Goal: Information Seeking & Learning: Find specific fact

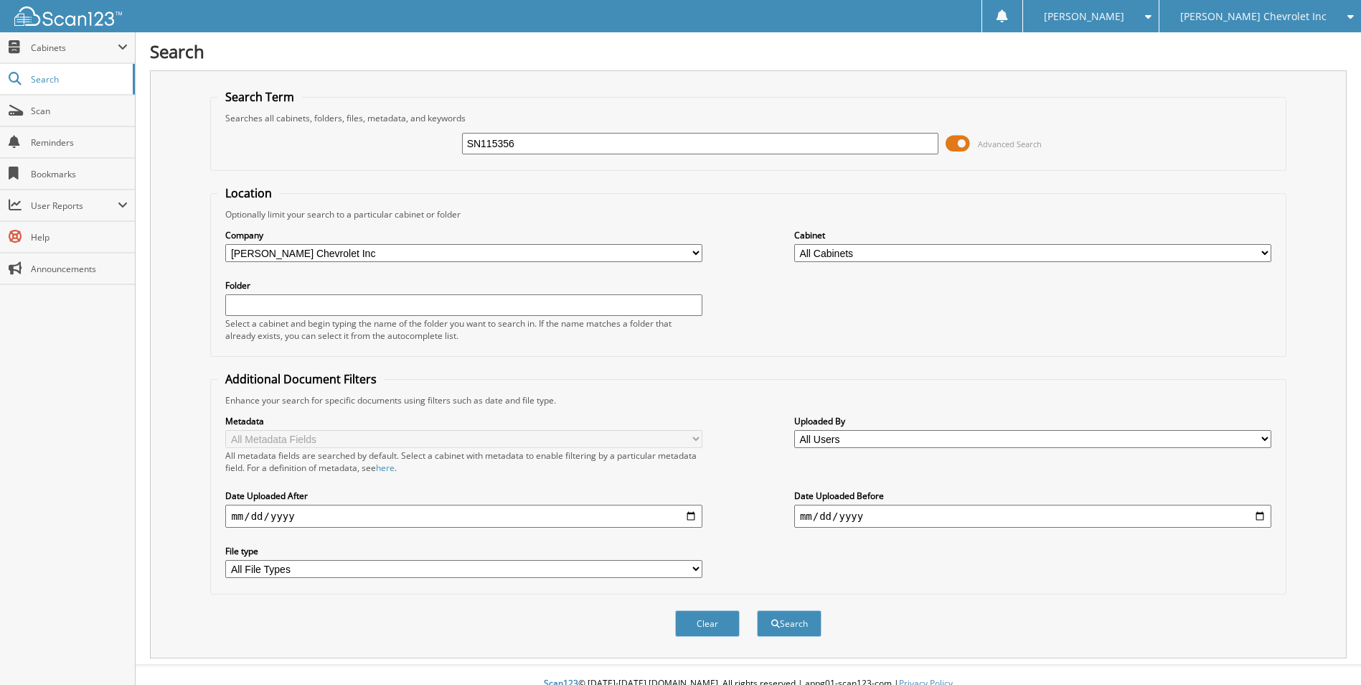
type input "SN115356"
click at [757, 610] on button "Search" at bounding box center [789, 623] width 65 height 27
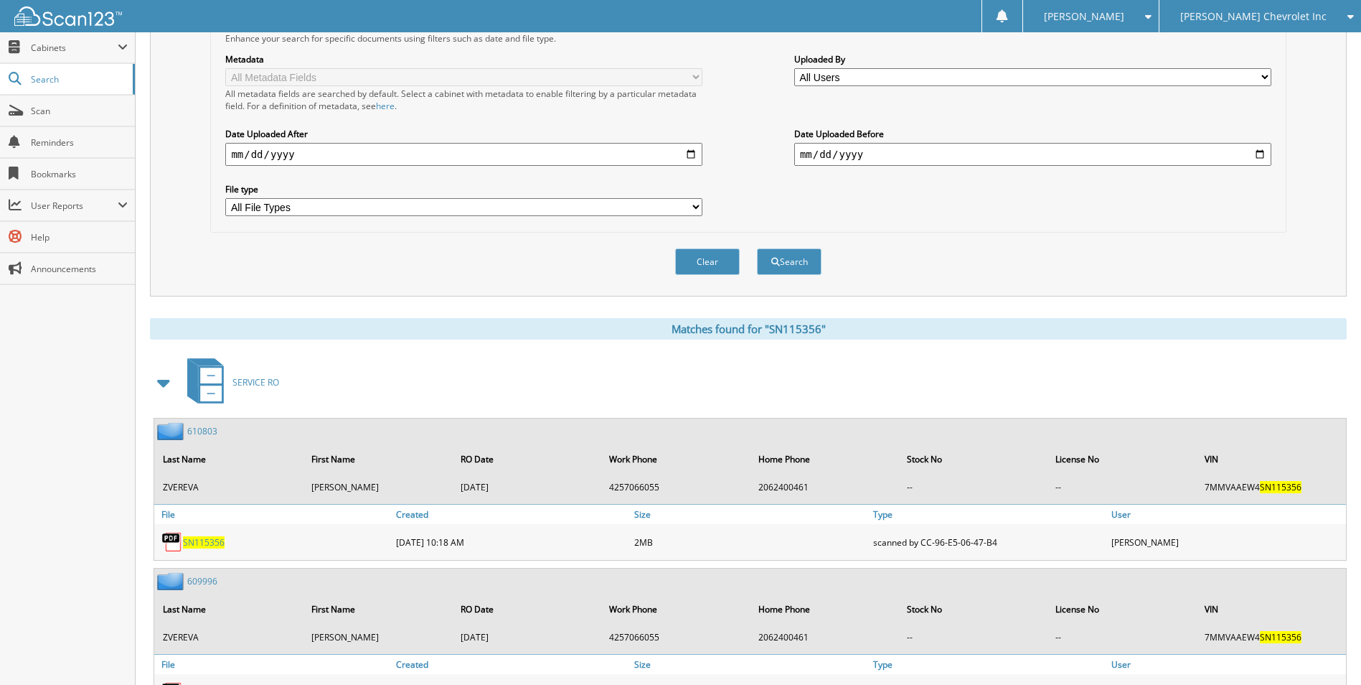
scroll to position [431, 0]
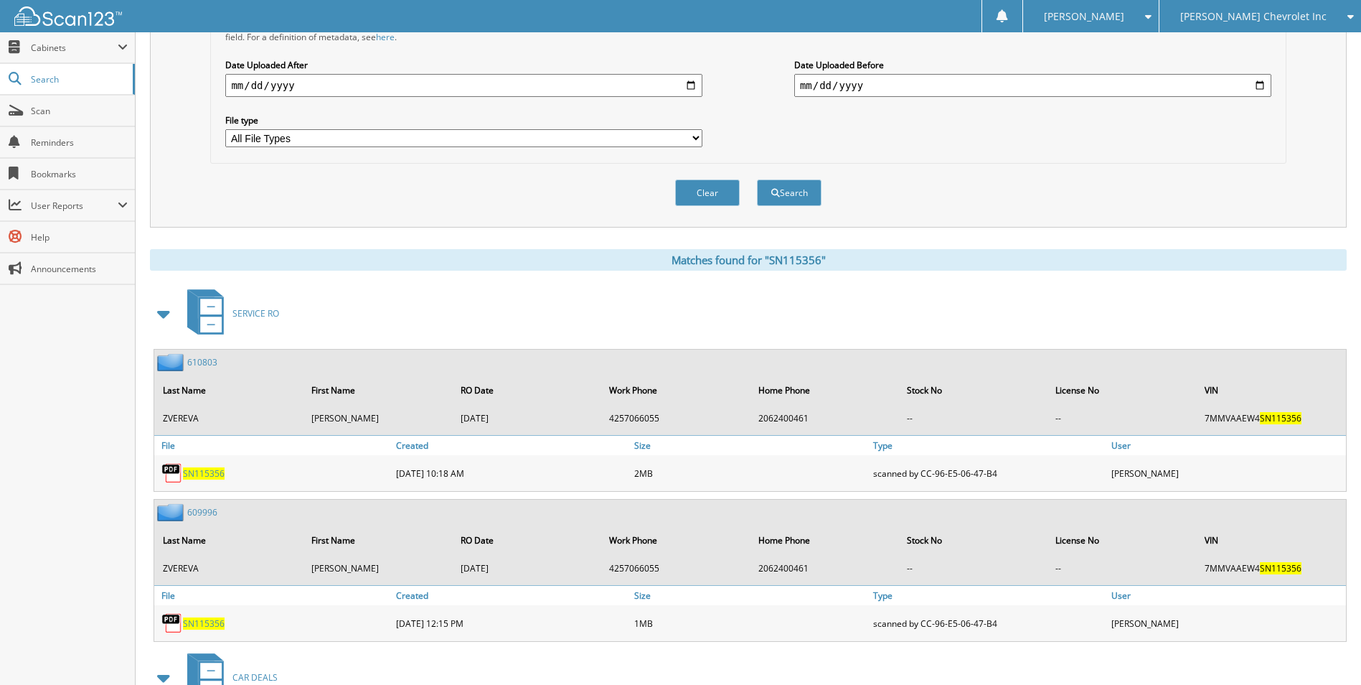
click at [157, 316] on span at bounding box center [164, 314] width 20 height 26
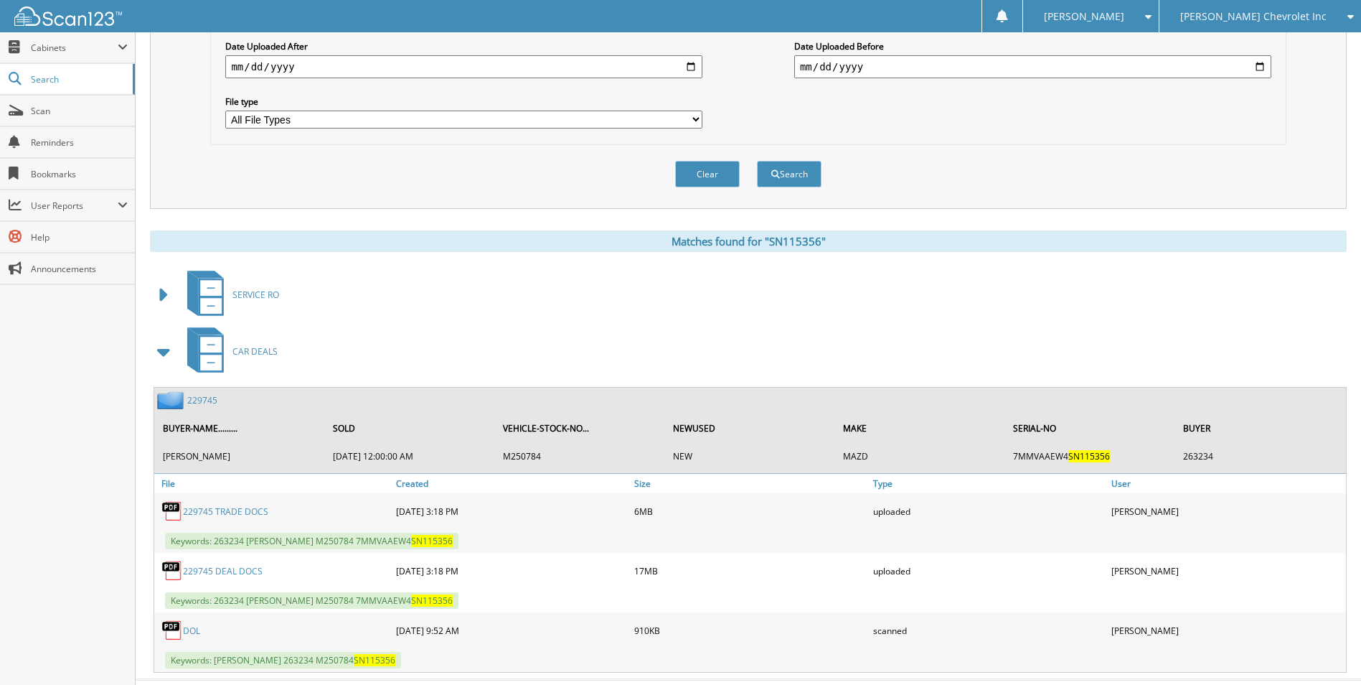
scroll to position [481, 0]
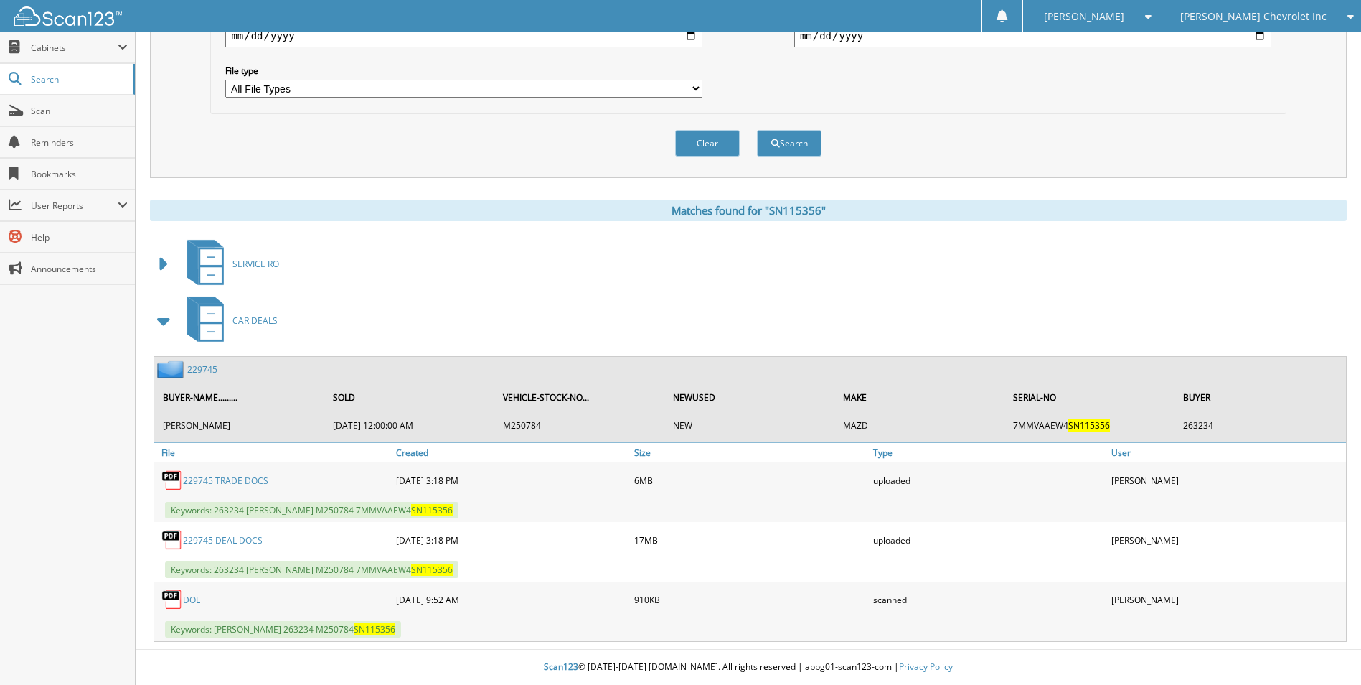
click at [202, 364] on link "229745" at bounding box center [202, 369] width 30 height 12
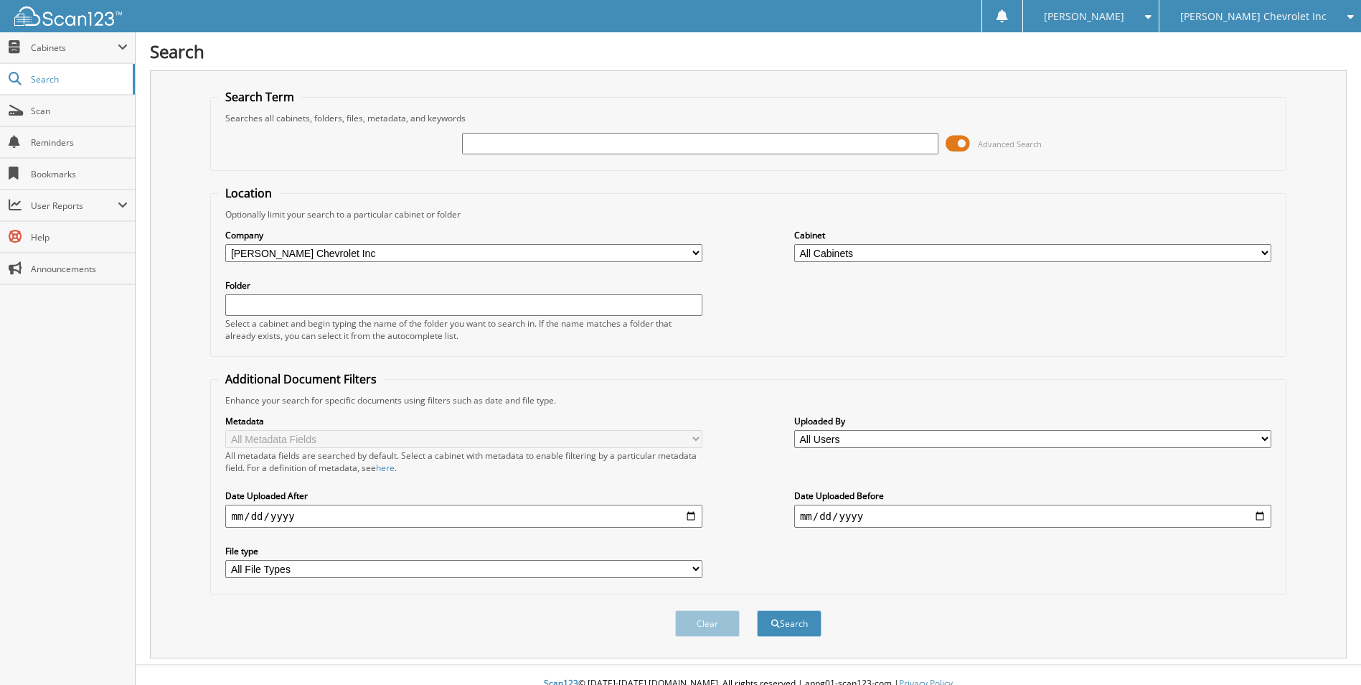
click at [469, 143] on input "text" at bounding box center [700, 144] width 477 height 22
type input "D"
type input "SM780560"
click at [757, 610] on button "Search" at bounding box center [789, 623] width 65 height 27
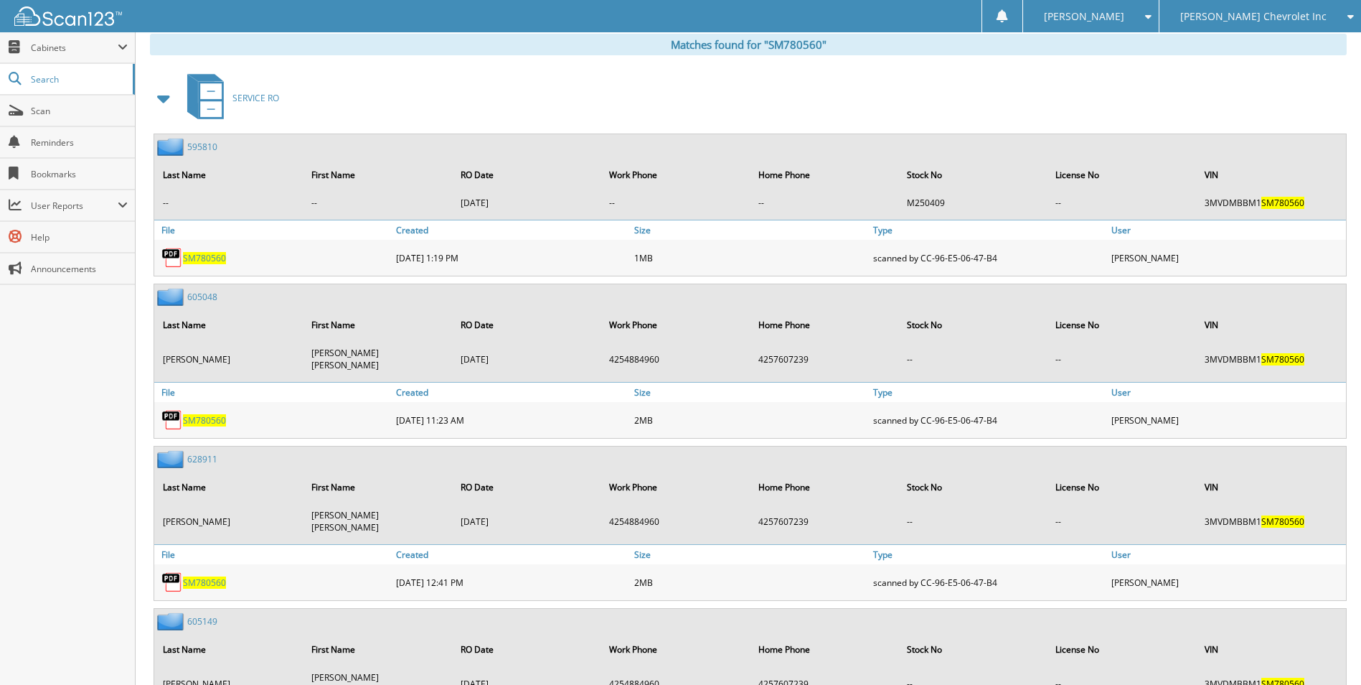
click at [173, 97] on span at bounding box center [164, 98] width 20 height 26
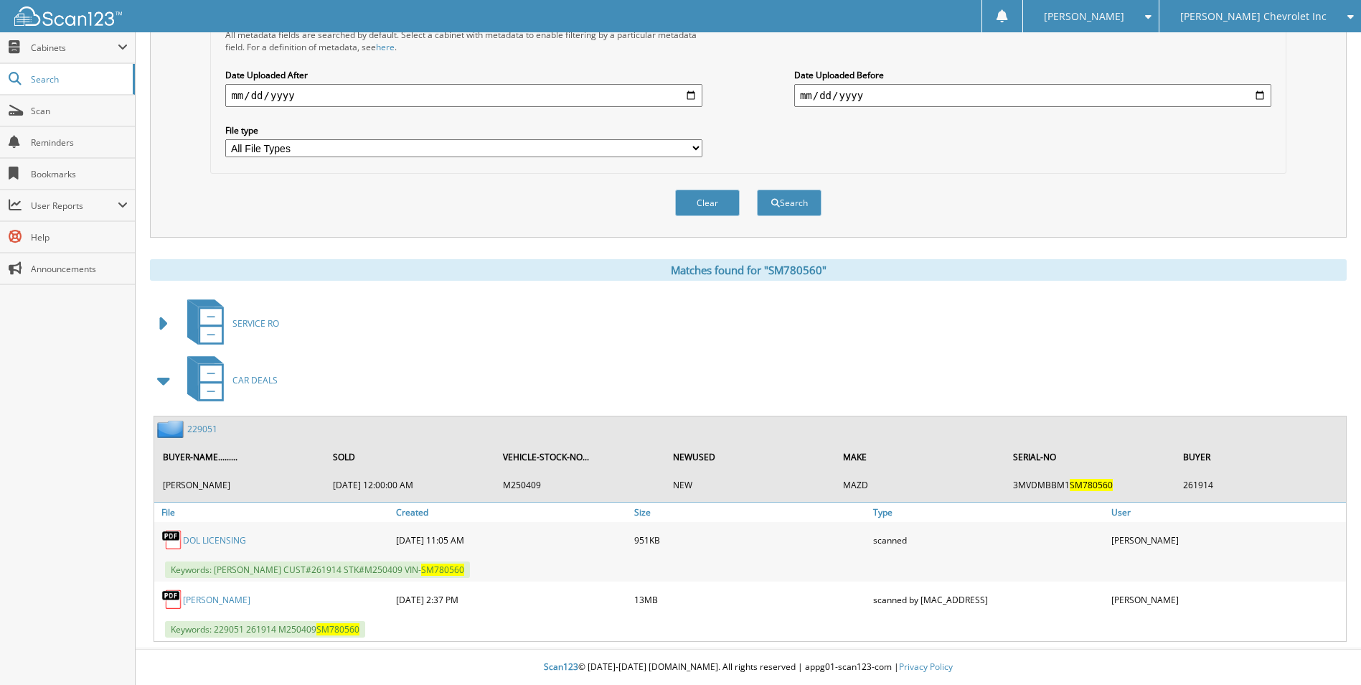
scroll to position [421, 0]
click at [199, 429] on link "229051" at bounding box center [202, 429] width 30 height 12
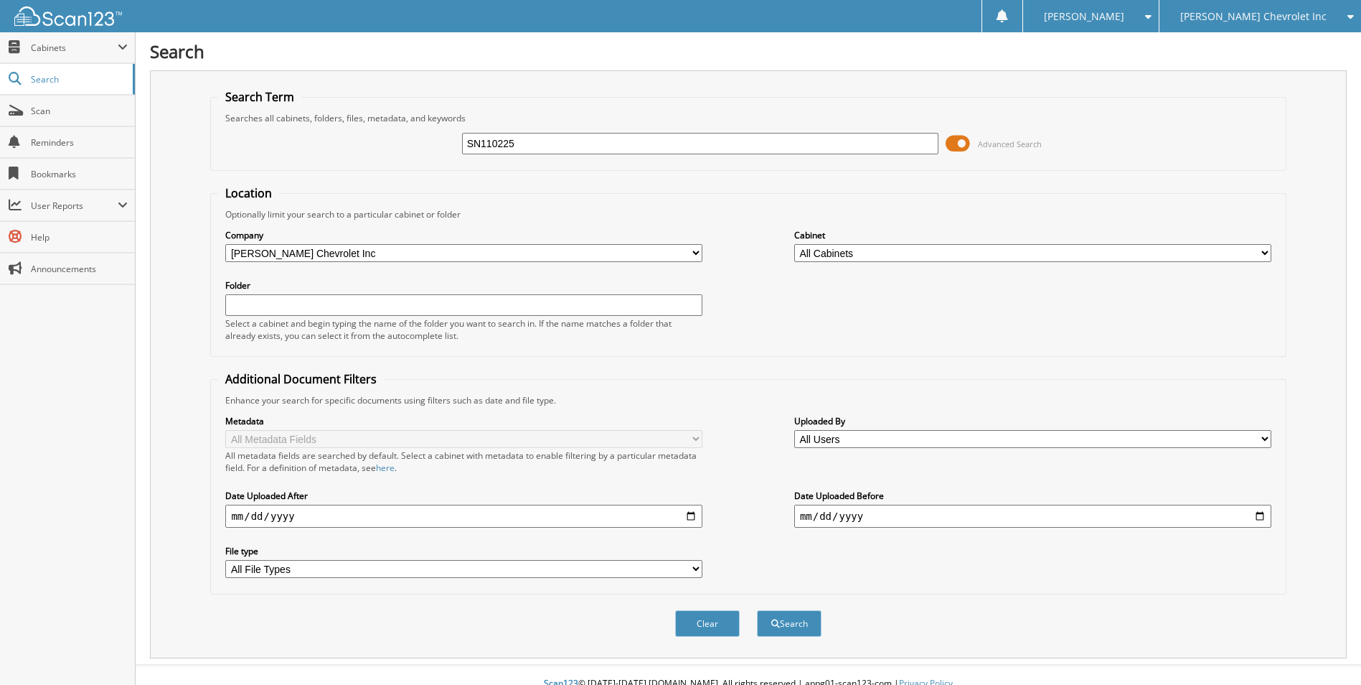
type input "SN110225"
click at [757, 610] on button "Search" at bounding box center [789, 623] width 65 height 27
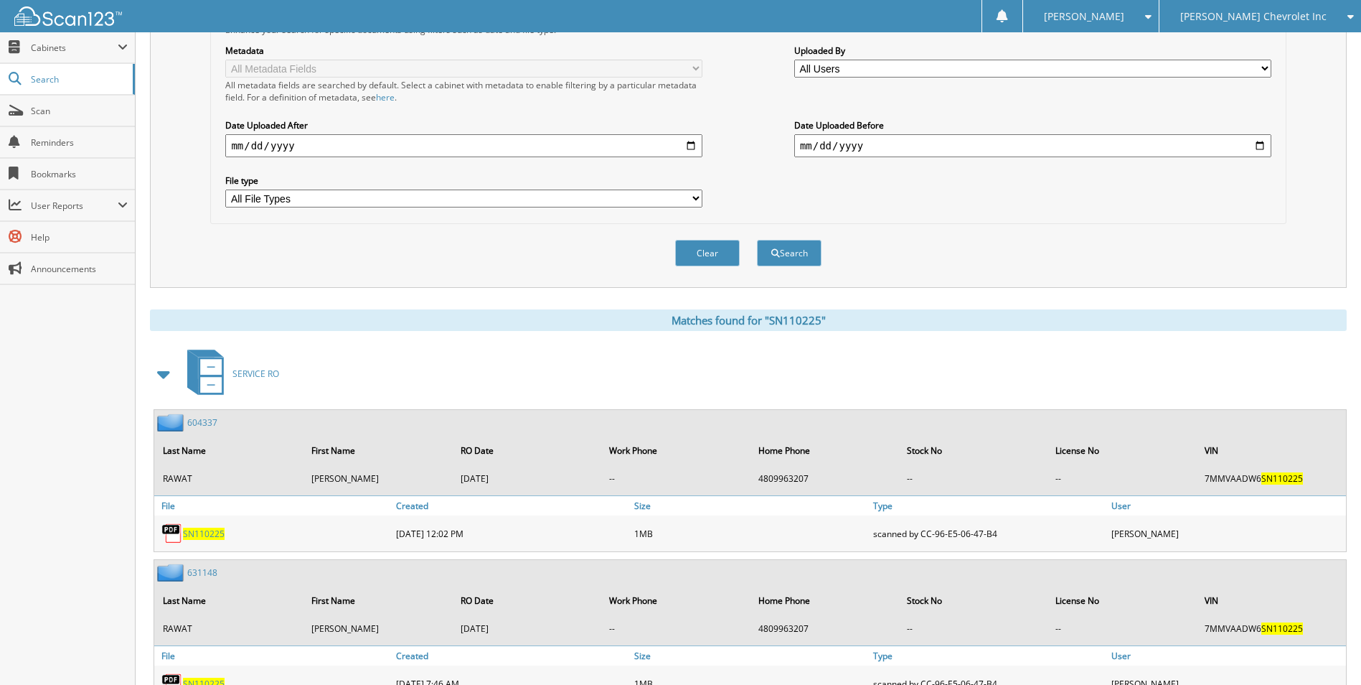
scroll to position [502, 0]
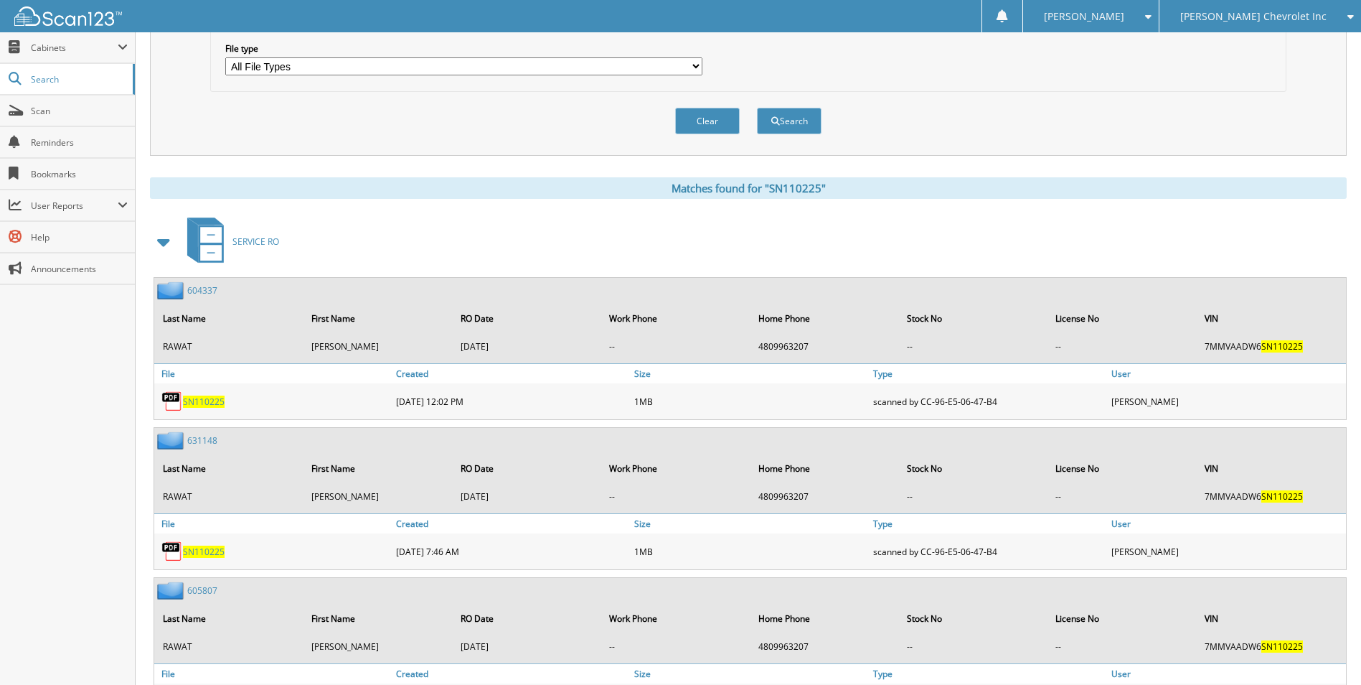
click at [154, 240] on span at bounding box center [164, 242] width 29 height 34
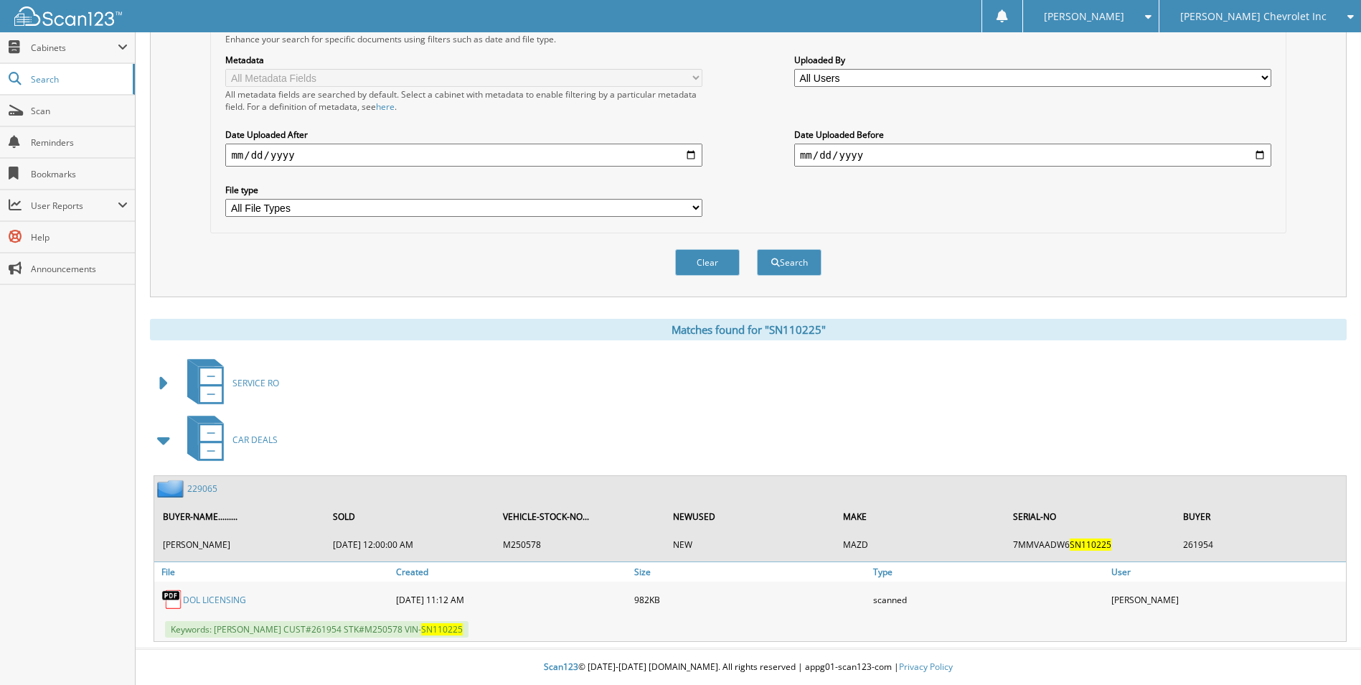
scroll to position [362, 0]
click at [207, 486] on link "229065" at bounding box center [202, 488] width 30 height 12
